Goal: Information Seeking & Learning: Learn about a topic

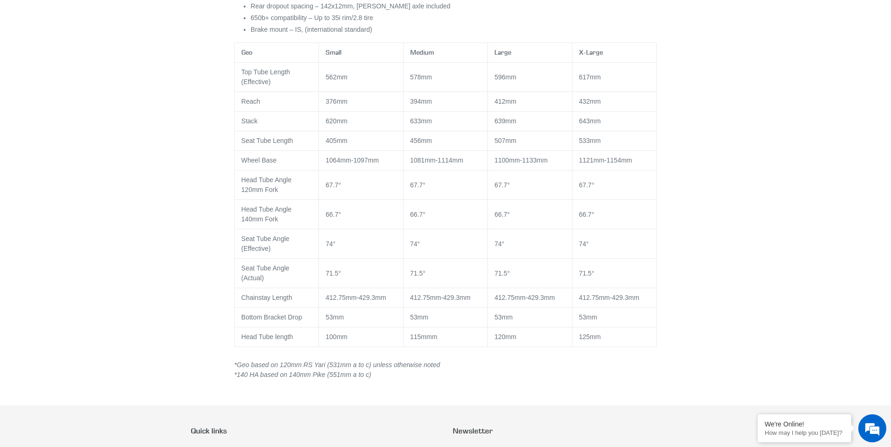
scroll to position [857, 0]
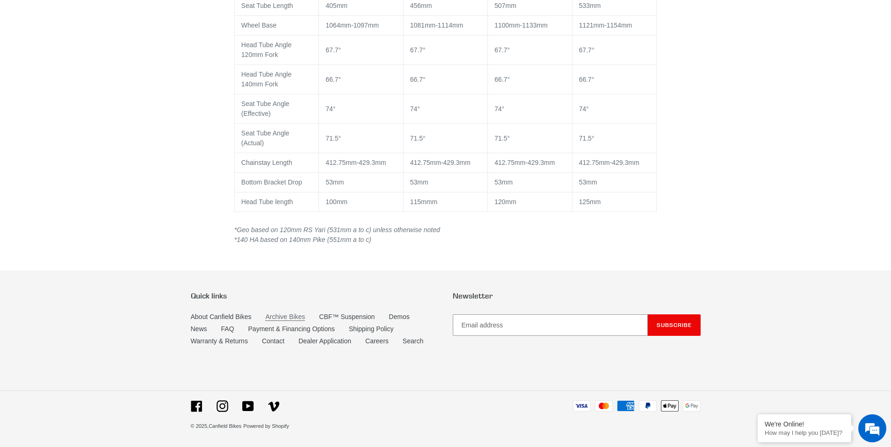
click at [282, 318] on link "Archive Bikes" at bounding box center [285, 317] width 40 height 8
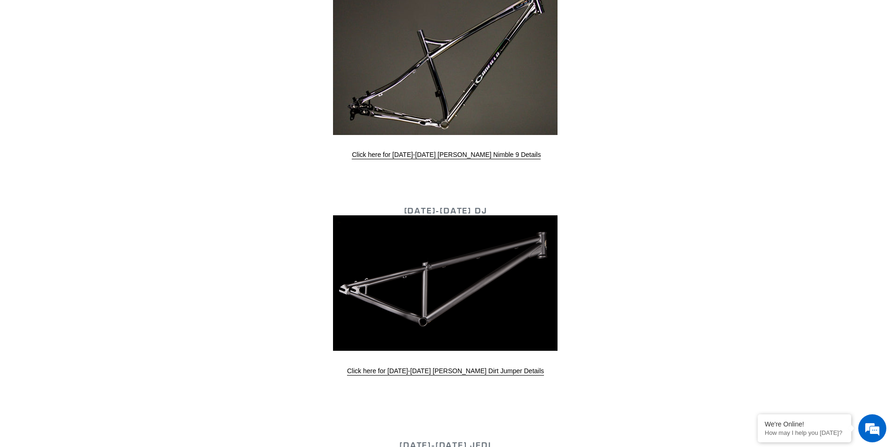
scroll to position [2572, 0]
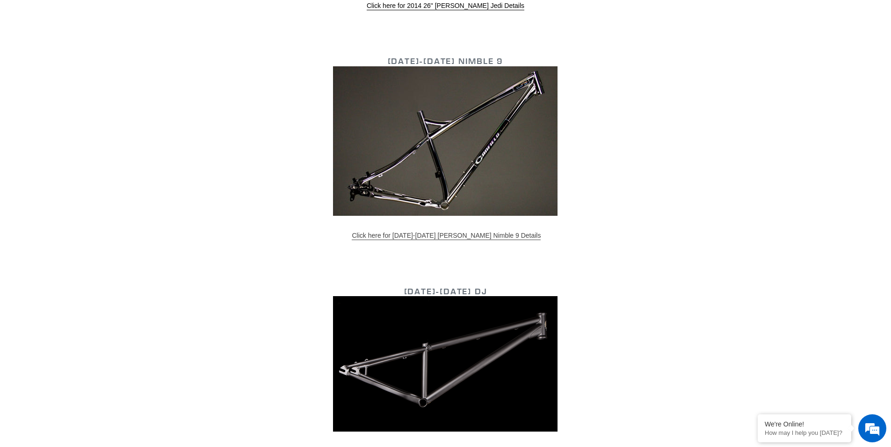
click at [460, 232] on link "Click here for 2013-2015 Canfield Nimble 9 Details" at bounding box center [446, 236] width 189 height 8
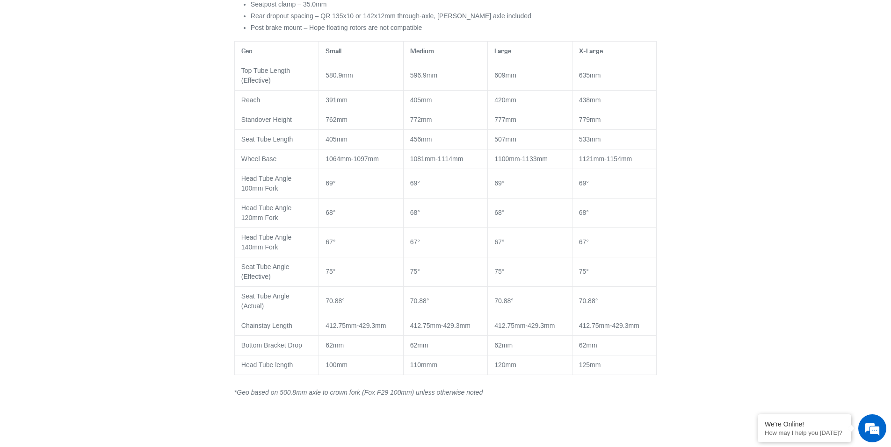
scroll to position [561, 0]
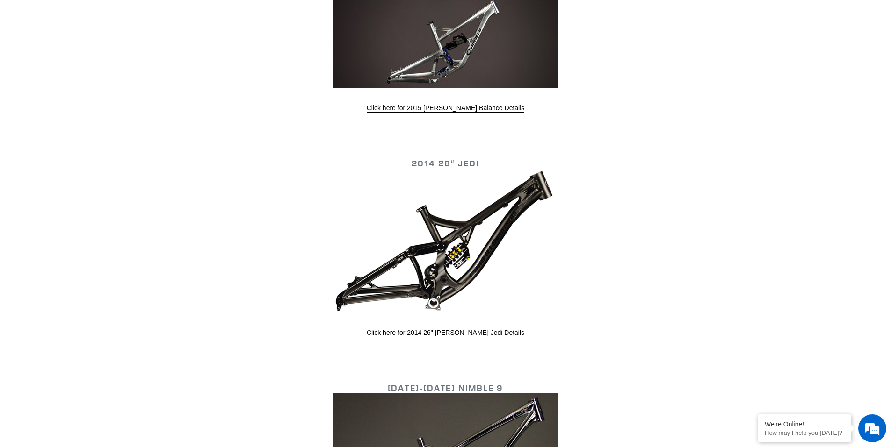
scroll to position [2478, 0]
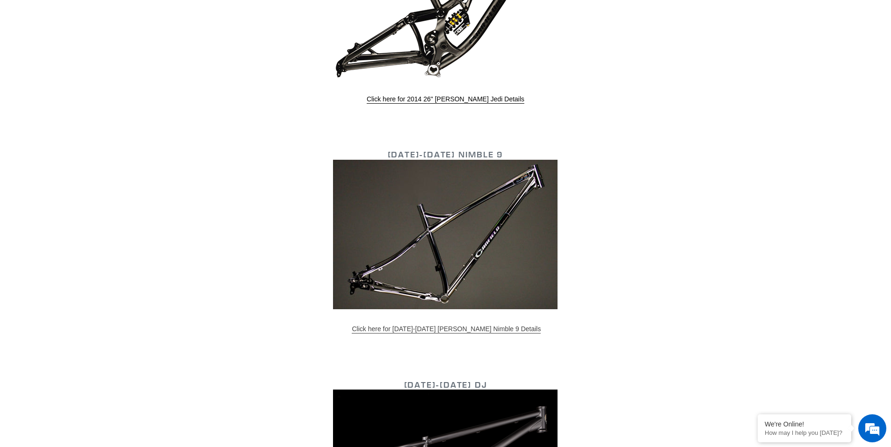
click at [445, 329] on link "Click here for 2013-2015 Canfield Nimble 9 Details" at bounding box center [446, 329] width 189 height 8
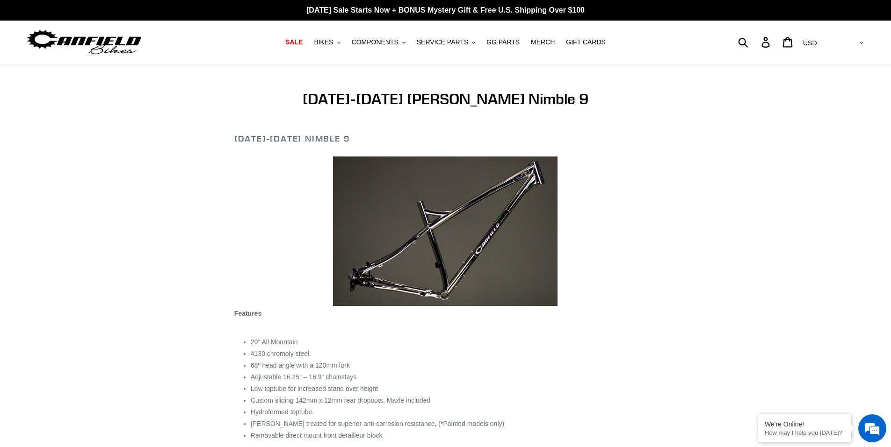
click at [428, 265] on img at bounding box center [445, 232] width 224 height 150
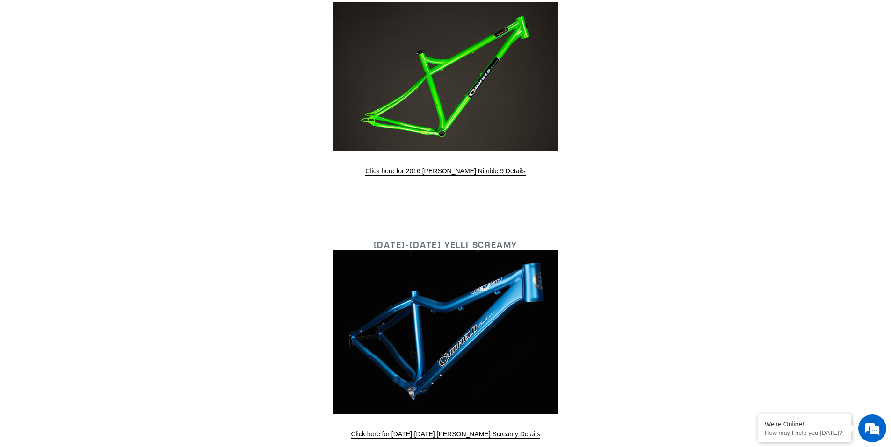
scroll to position [1683, 0]
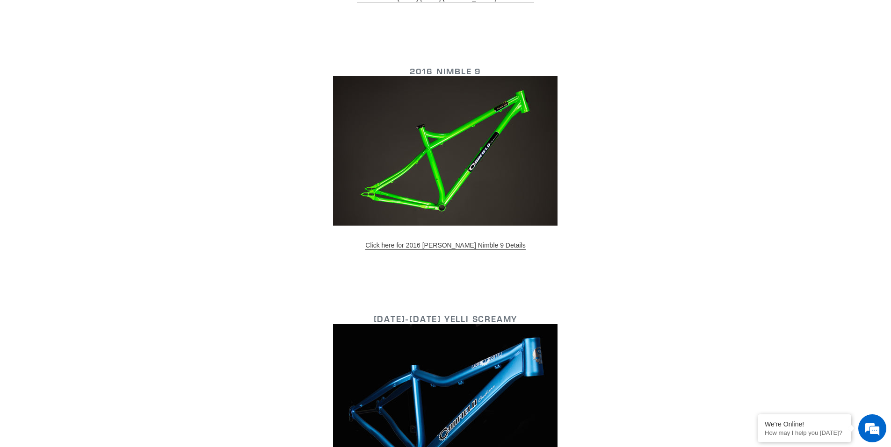
click at [443, 243] on link "Click here for 2016 Canfield Nimble 9 Details" at bounding box center [445, 246] width 160 height 8
